Goal: Information Seeking & Learning: Learn about a topic

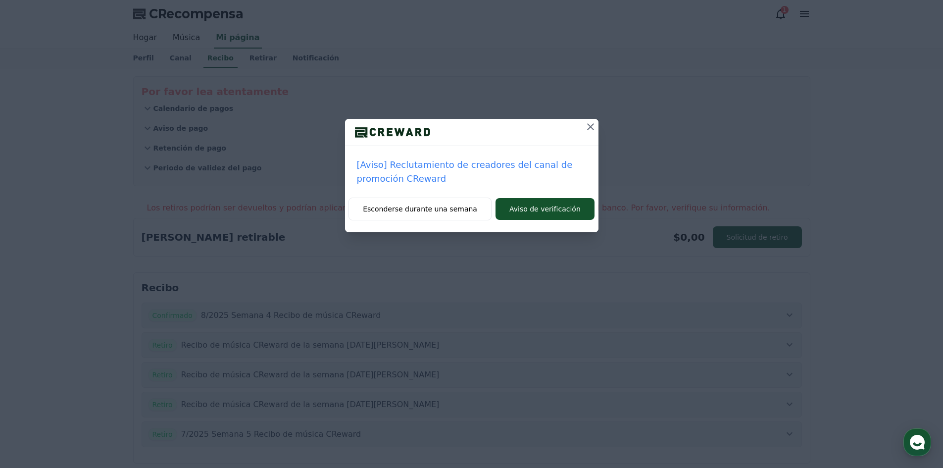
click at [594, 124] on icon at bounding box center [590, 127] width 12 height 12
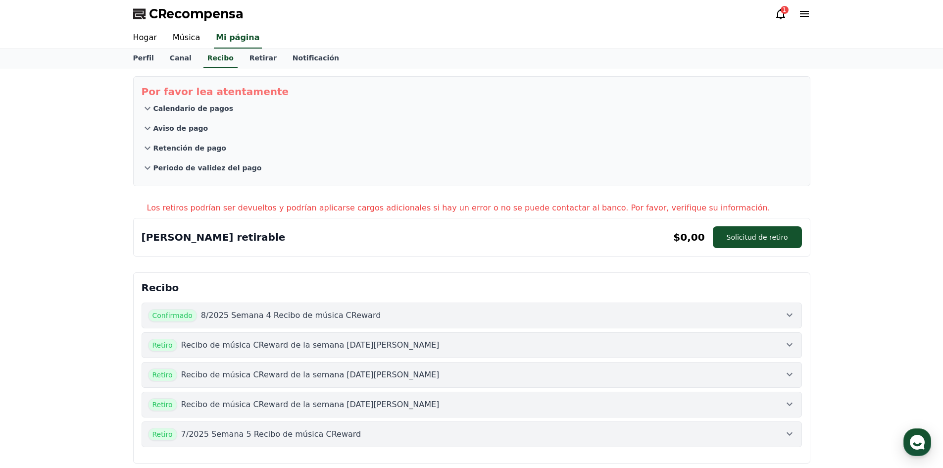
click at [644, 106] on button "Calendario de pagos" at bounding box center [472, 108] width 660 height 20
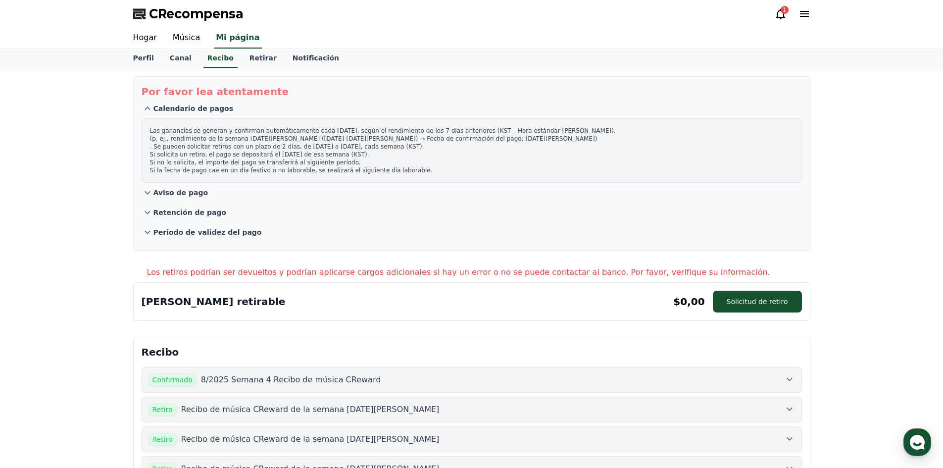
click at [780, 19] on icon at bounding box center [780, 14] width 9 height 10
click at [781, 14] on icon at bounding box center [780, 14] width 12 height 12
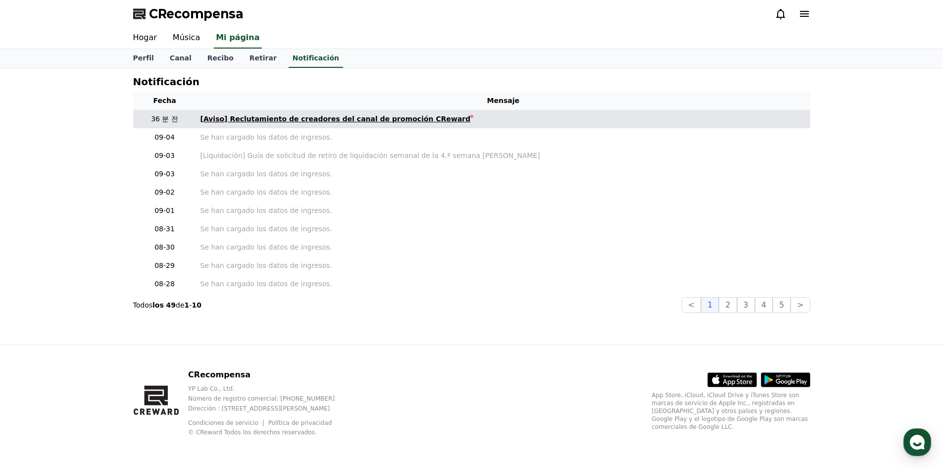
click at [364, 122] on font "[Aviso] Reclutamiento de creadores del canal de promoción CReward" at bounding box center [335, 119] width 270 height 8
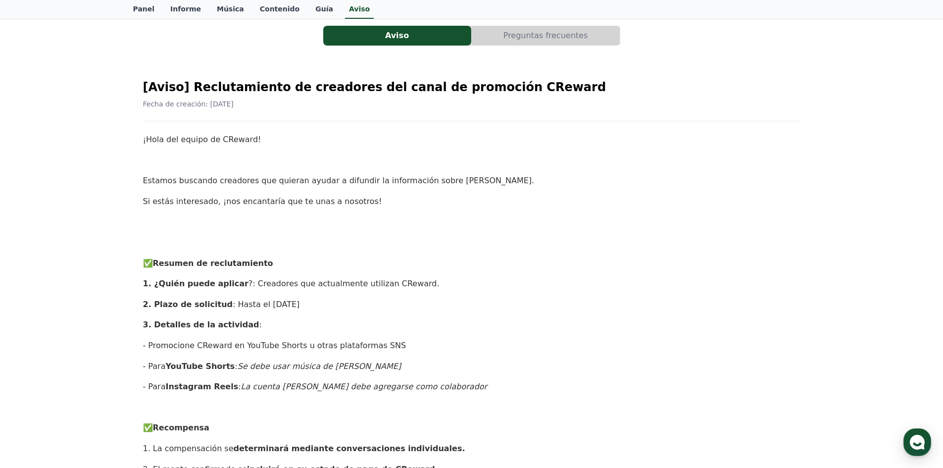
scroll to position [49, 0]
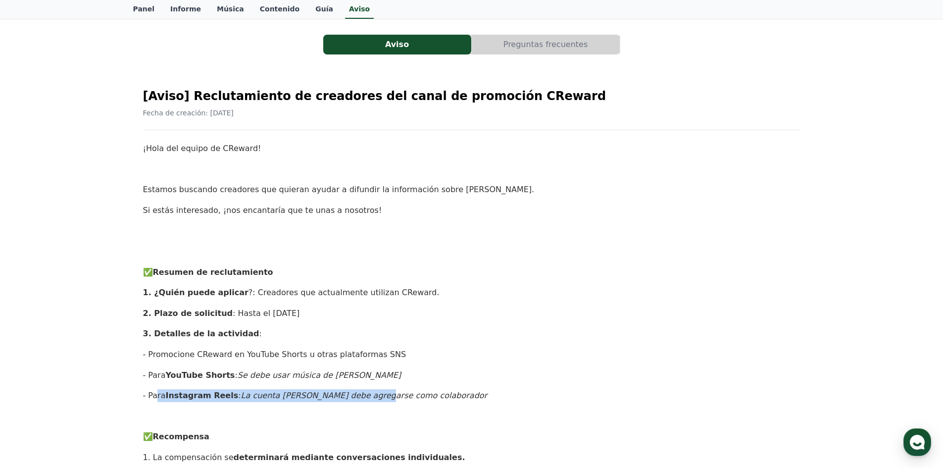
drag, startPoint x: 147, startPoint y: 394, endPoint x: 358, endPoint y: 393, distance: 210.3
click at [358, 393] on p "- Para Instagram Reels : La cuenta CReward debe agregarse como colaborador" at bounding box center [471, 395] width 657 height 13
click at [358, 393] on font "La cuenta [PERSON_NAME] debe agregarse como colaborador" at bounding box center [364, 394] width 246 height 9
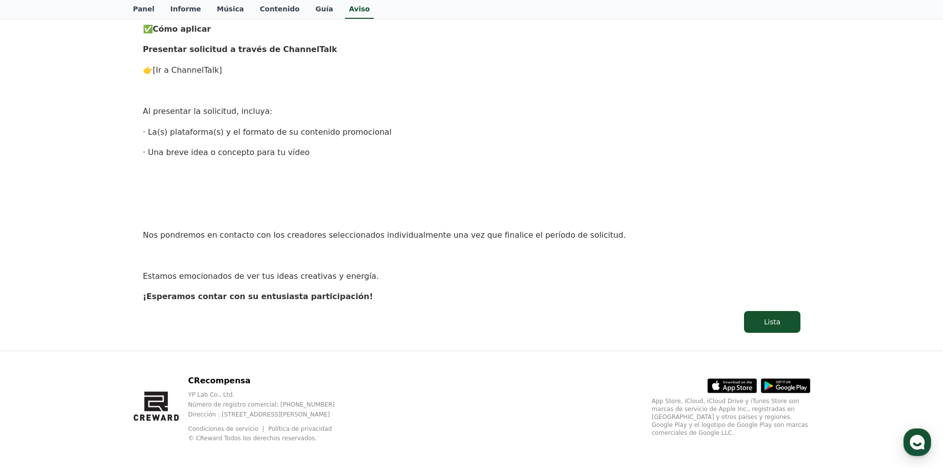
scroll to position [544, 0]
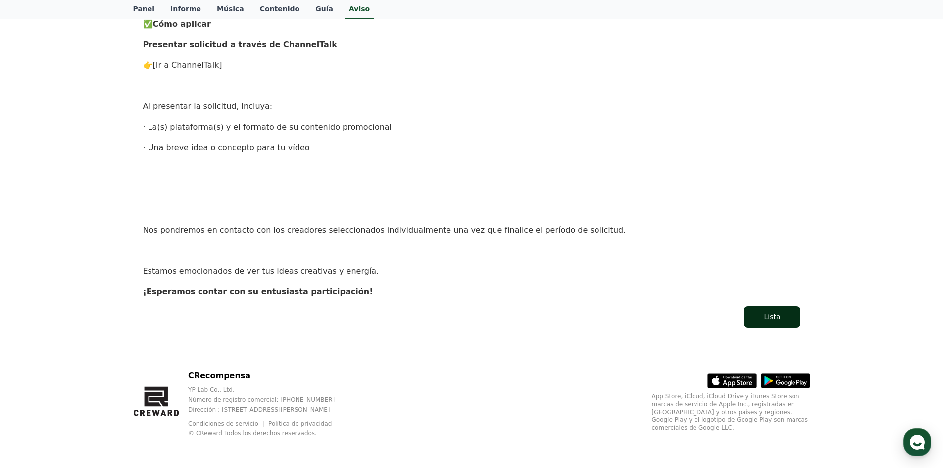
click at [772, 310] on button "Lista" at bounding box center [772, 317] width 56 height 22
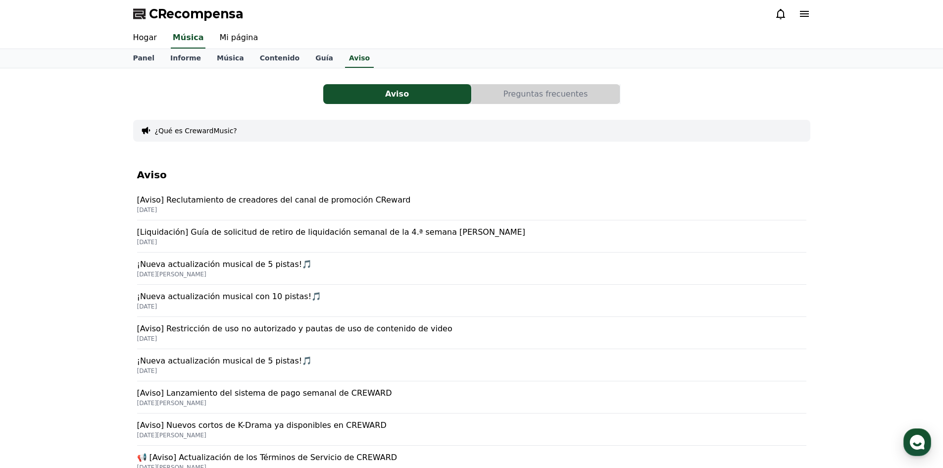
click at [376, 201] on font "[Aviso] Reclutamiento de creadores del canal de promoción CReward" at bounding box center [274, 199] width 274 height 9
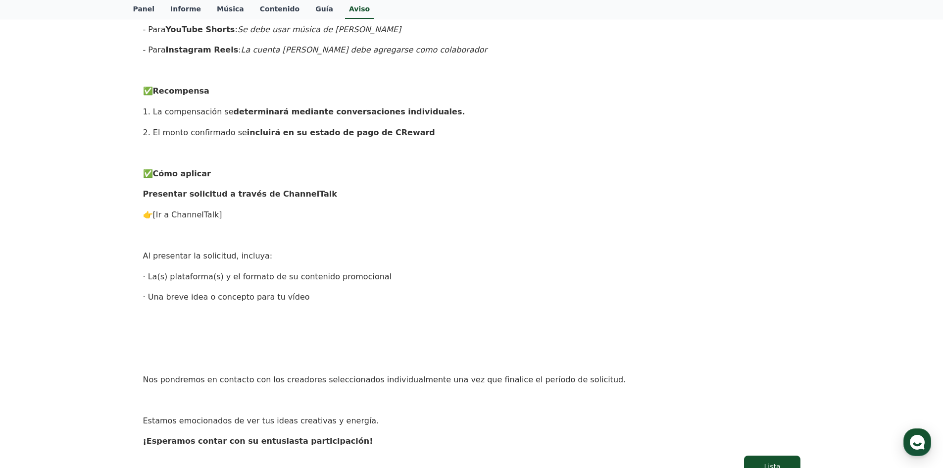
scroll to position [396, 0]
click at [210, 216] on font "[Ir a ChannelTalk]" at bounding box center [187, 213] width 69 height 9
